Goal: Transaction & Acquisition: Purchase product/service

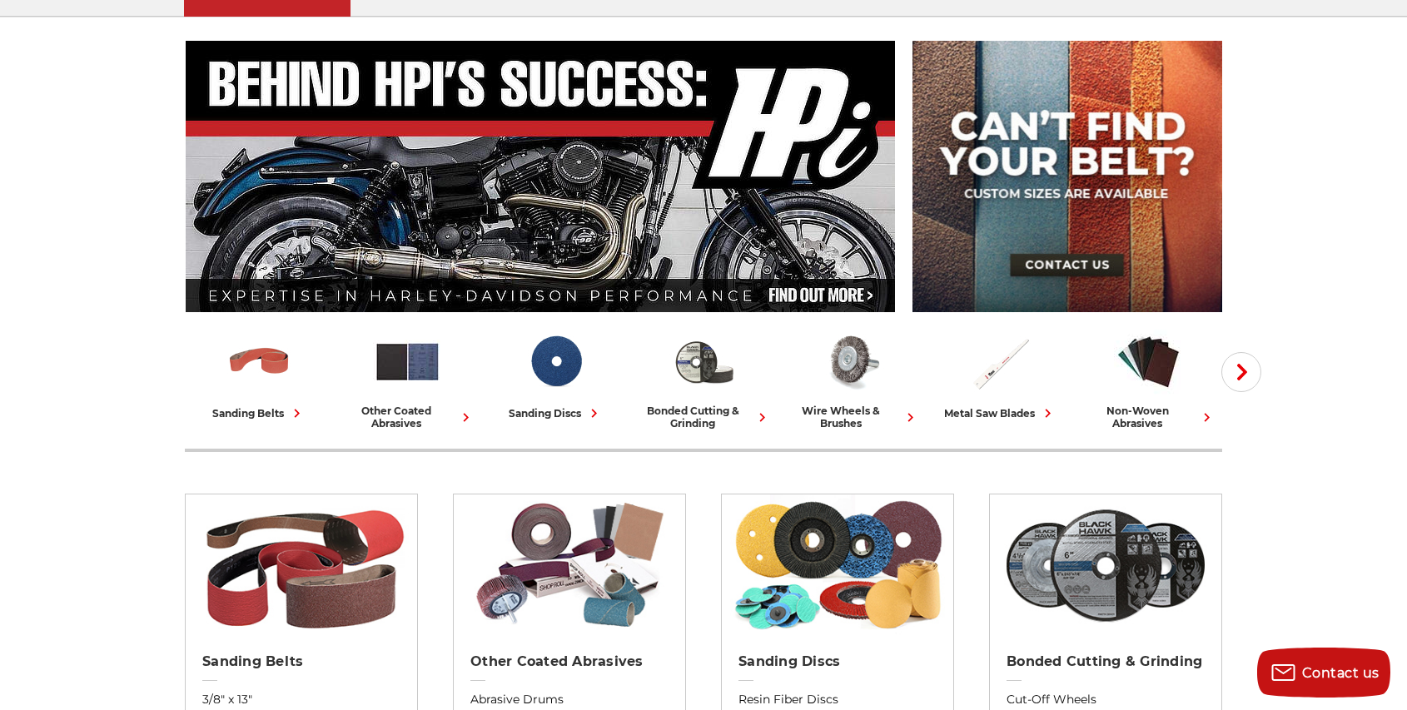
scroll to position [286, 0]
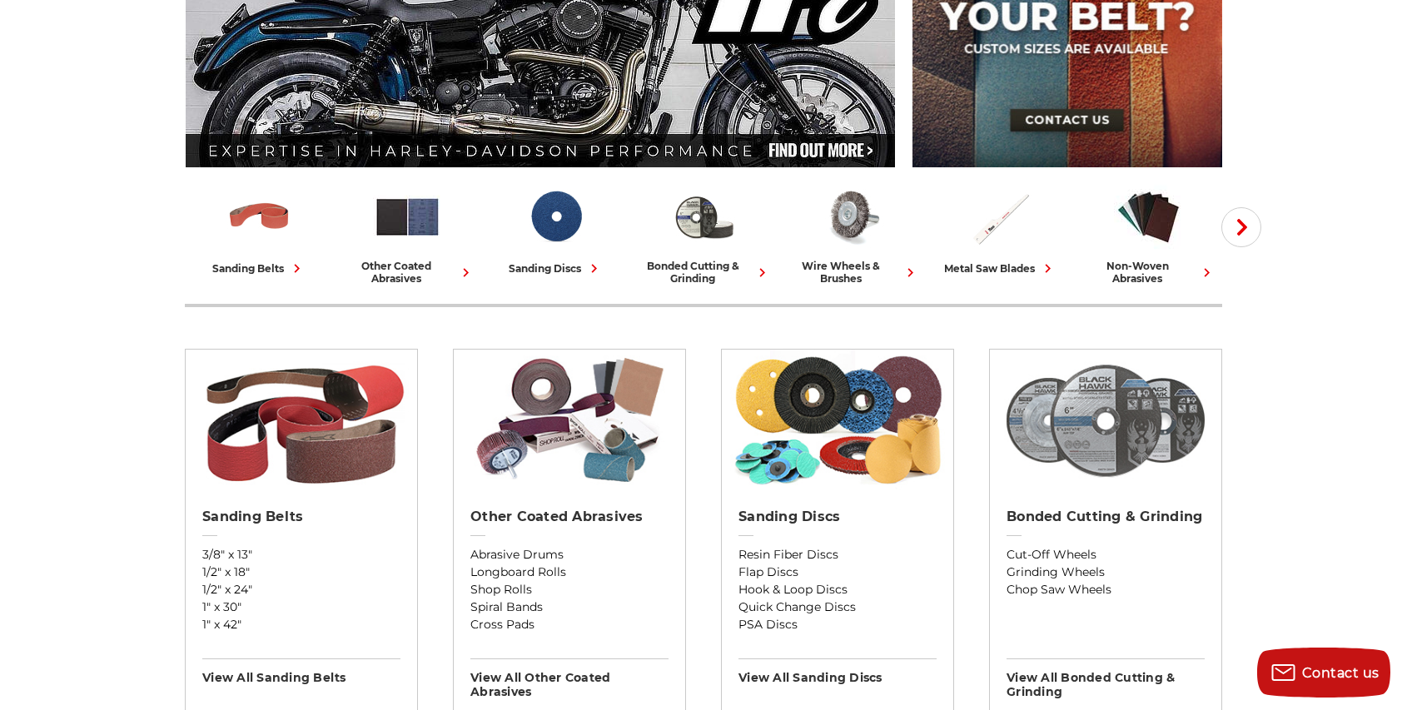
click at [1110, 423] on img at bounding box center [1107, 421] width 216 height 142
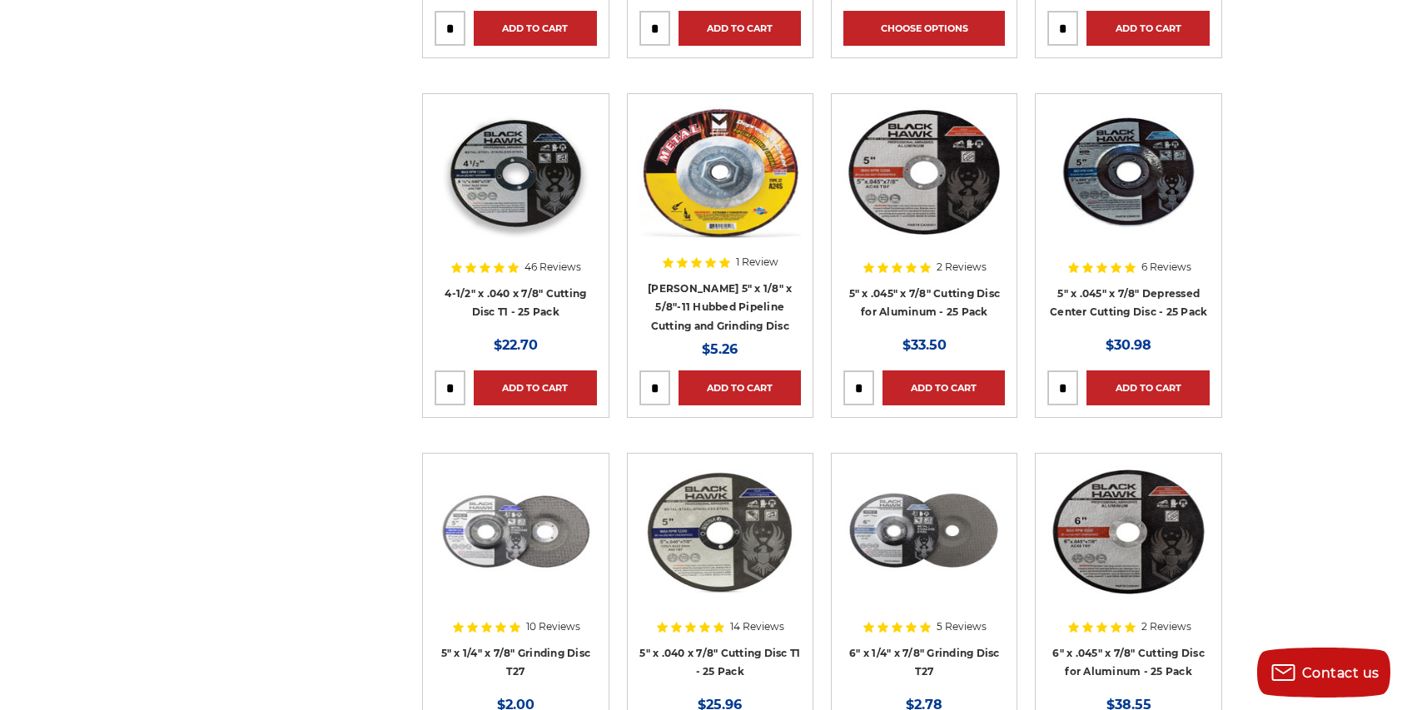
scroll to position [1736, 0]
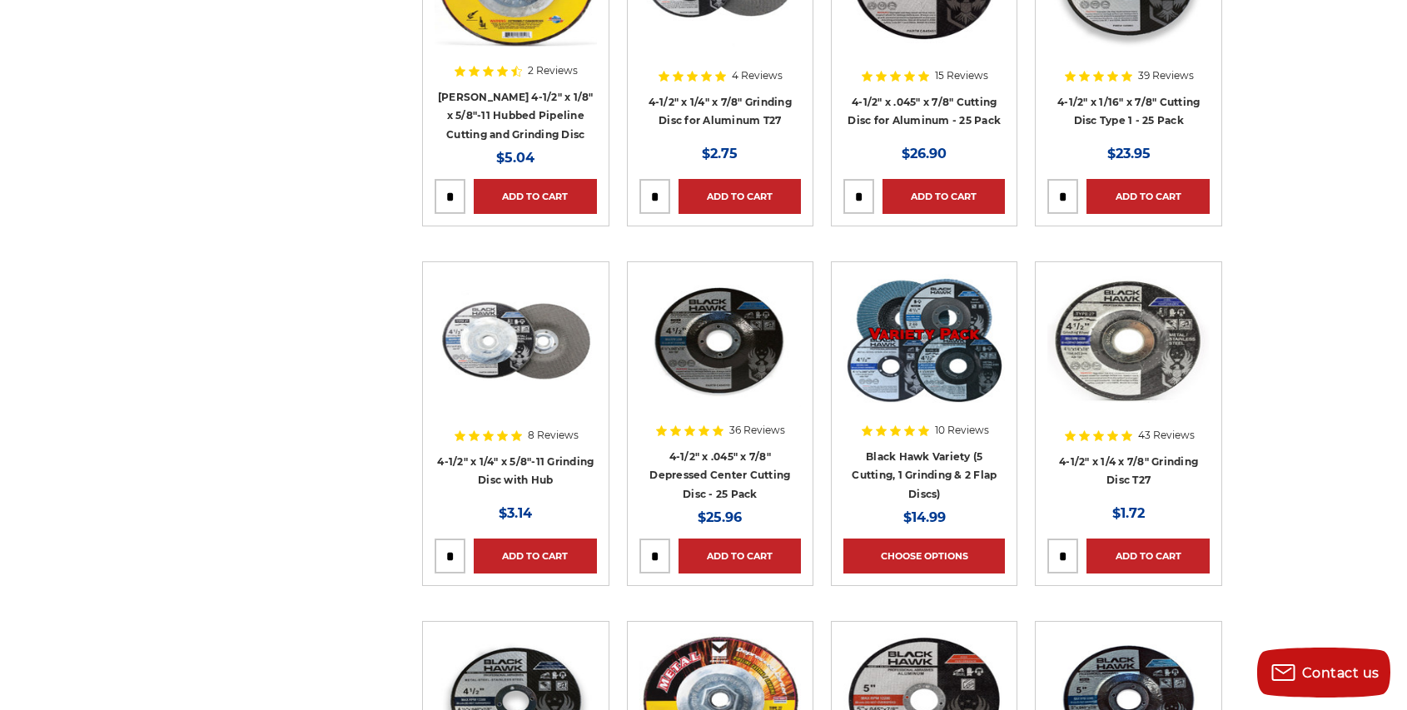
click at [471, 333] on img at bounding box center [516, 340] width 162 height 133
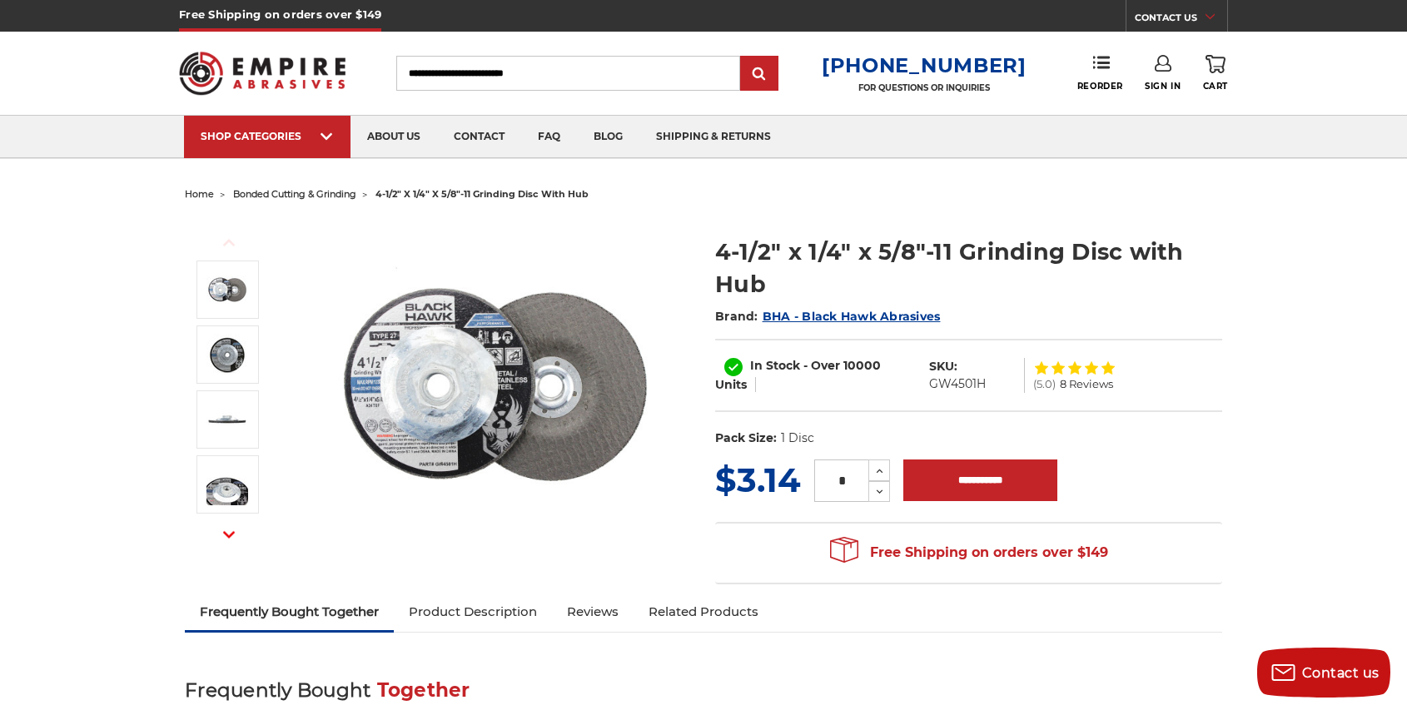
scroll to position [301, 0]
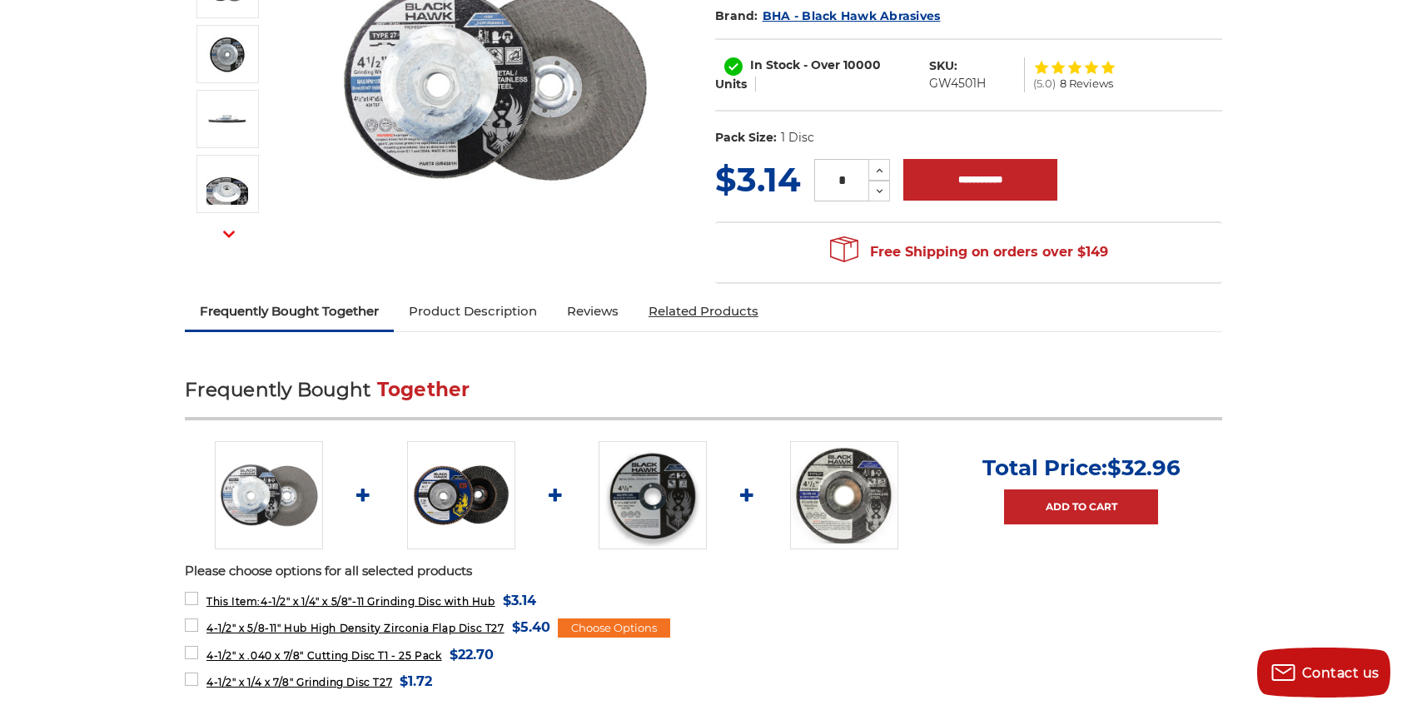
click at [709, 318] on link "Related Products" at bounding box center [704, 311] width 140 height 37
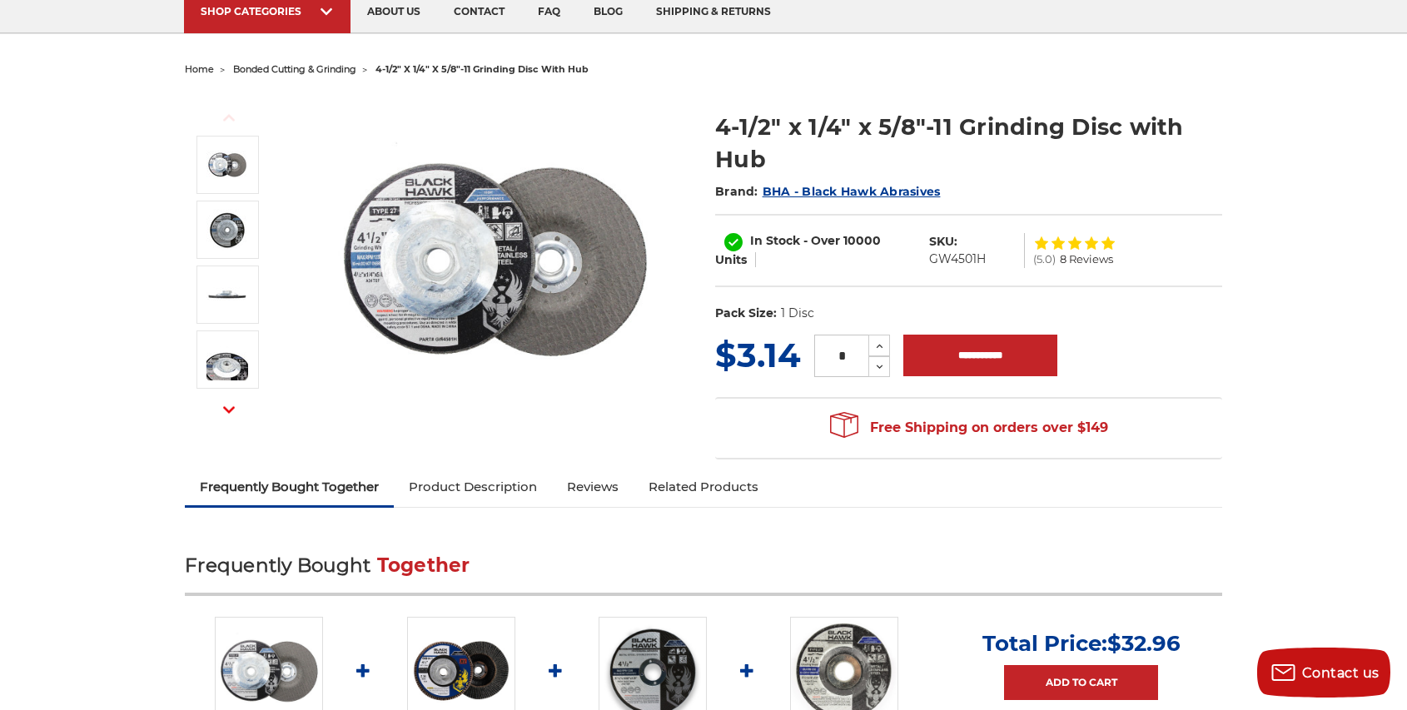
scroll to position [0, 0]
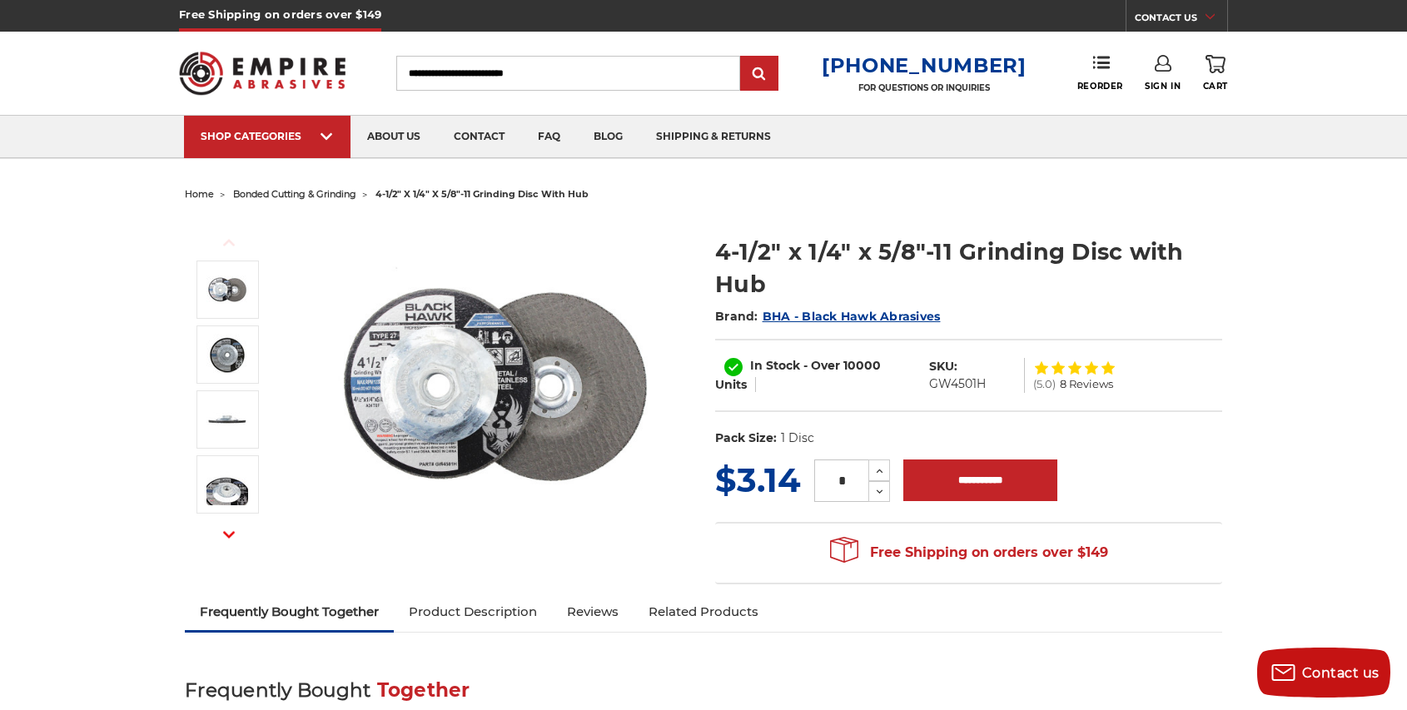
click at [207, 196] on span "home" at bounding box center [199, 194] width 29 height 12
